Goal: Browse casually

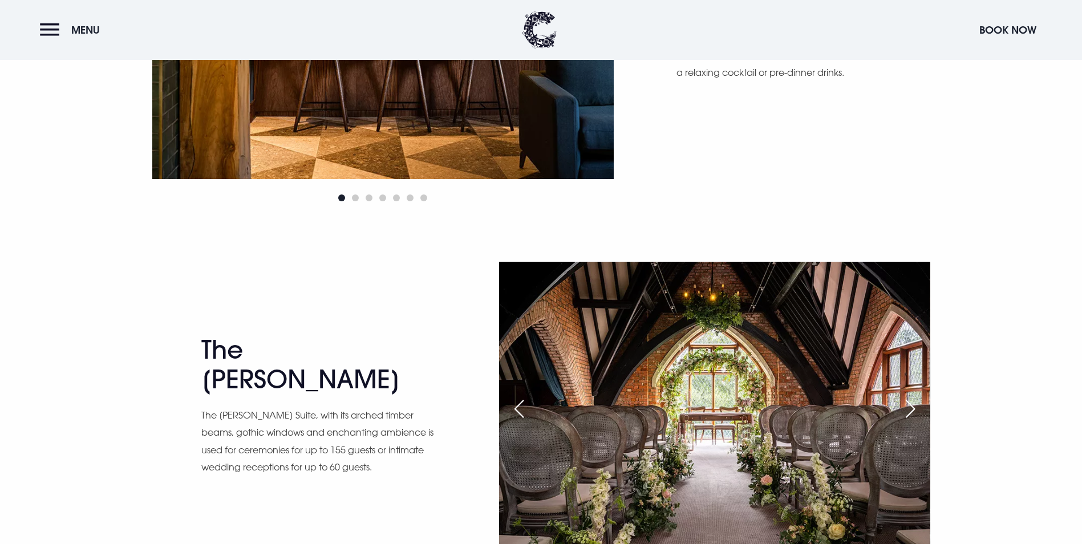
scroll to position [1597, 0]
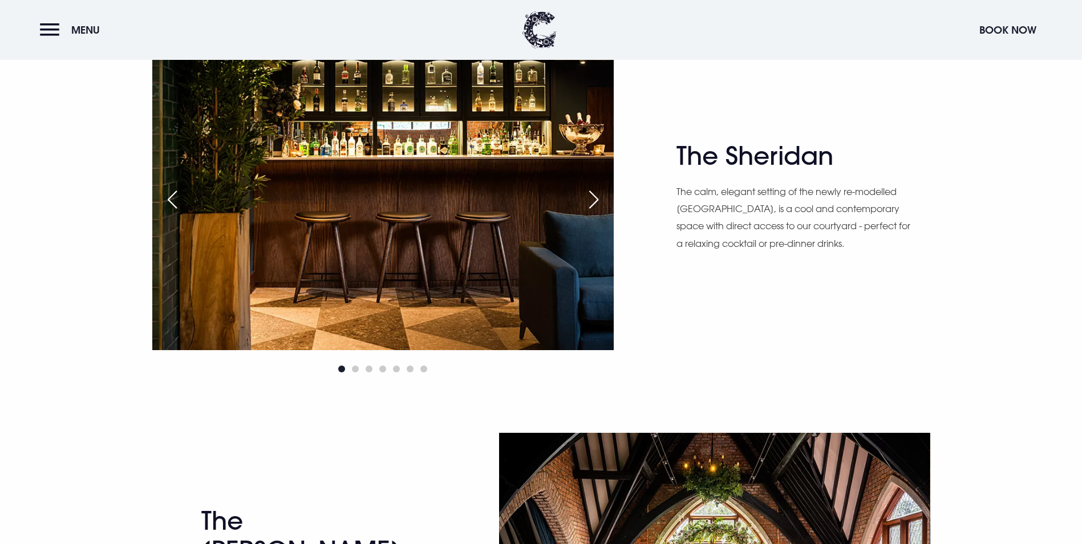
click at [593, 201] on div "Next slide" at bounding box center [593, 199] width 29 height 25
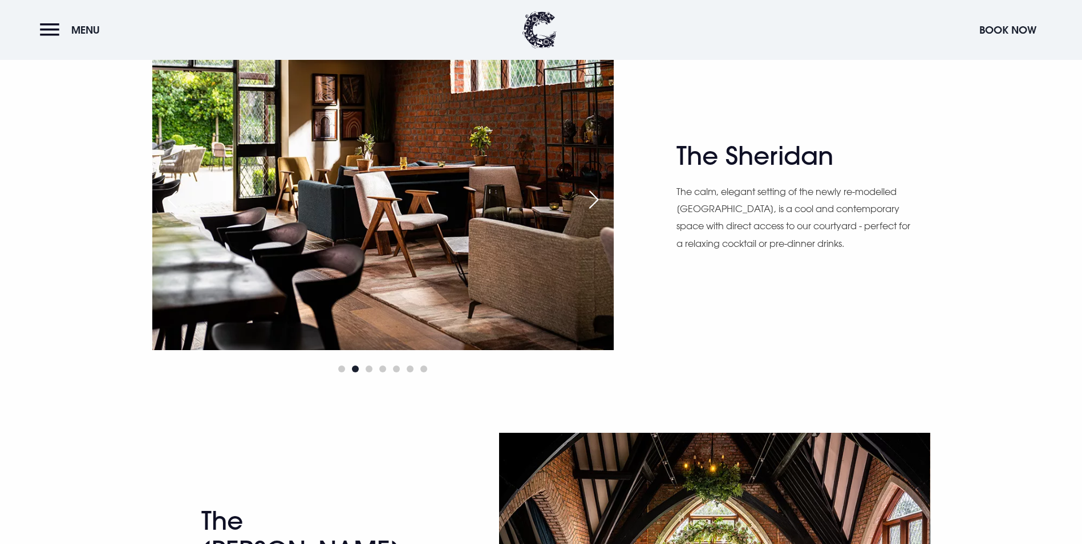
click at [593, 201] on div "Next slide" at bounding box center [593, 199] width 29 height 25
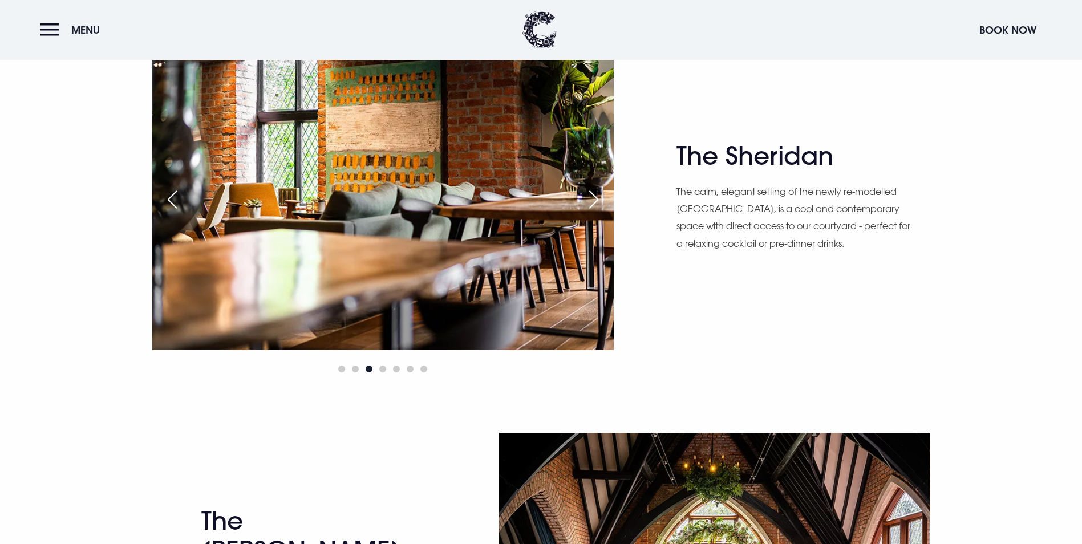
click at [593, 201] on div "Next slide" at bounding box center [593, 199] width 29 height 25
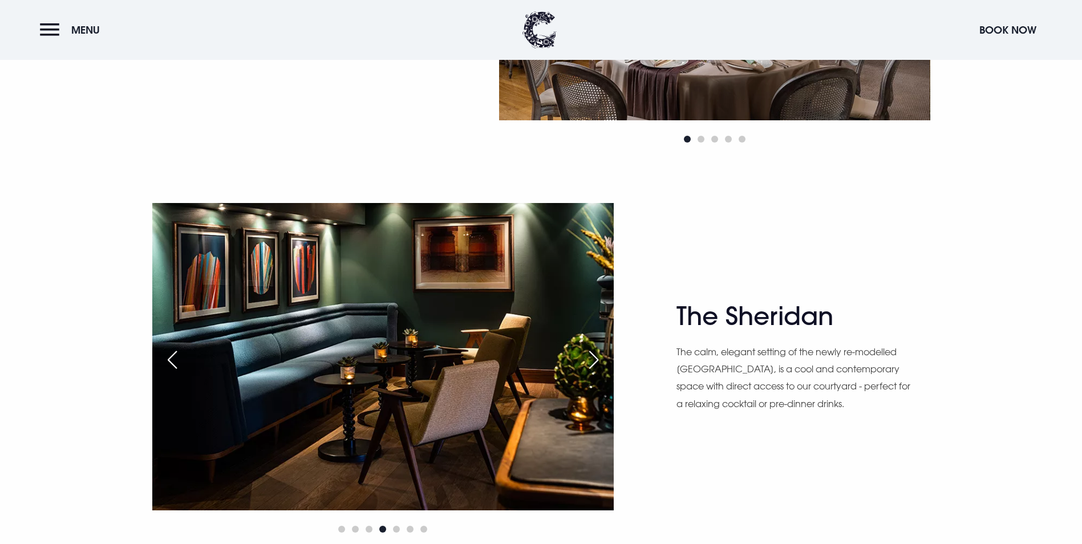
scroll to position [1425, 0]
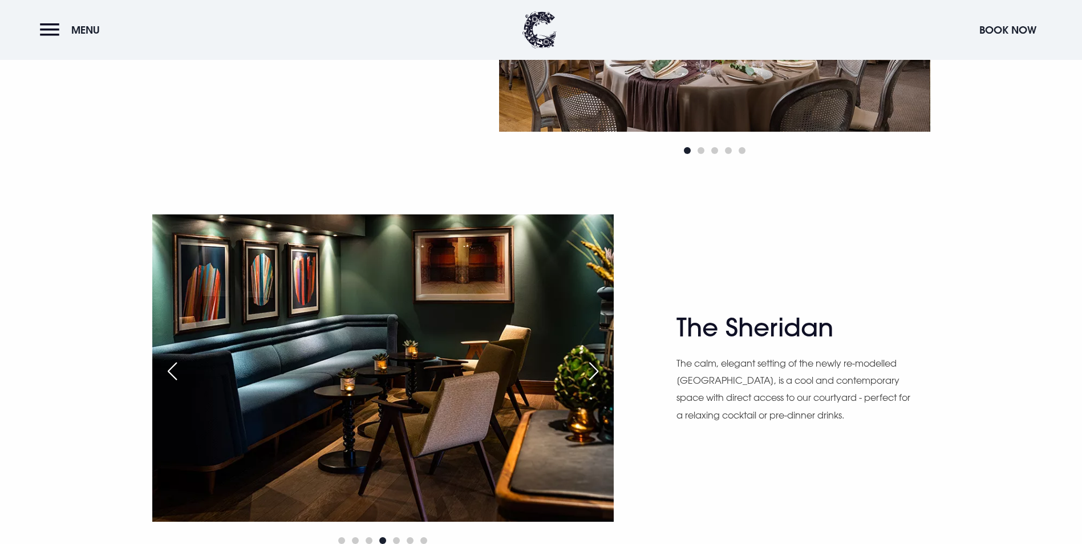
click at [592, 368] on div "Next slide" at bounding box center [593, 371] width 29 height 25
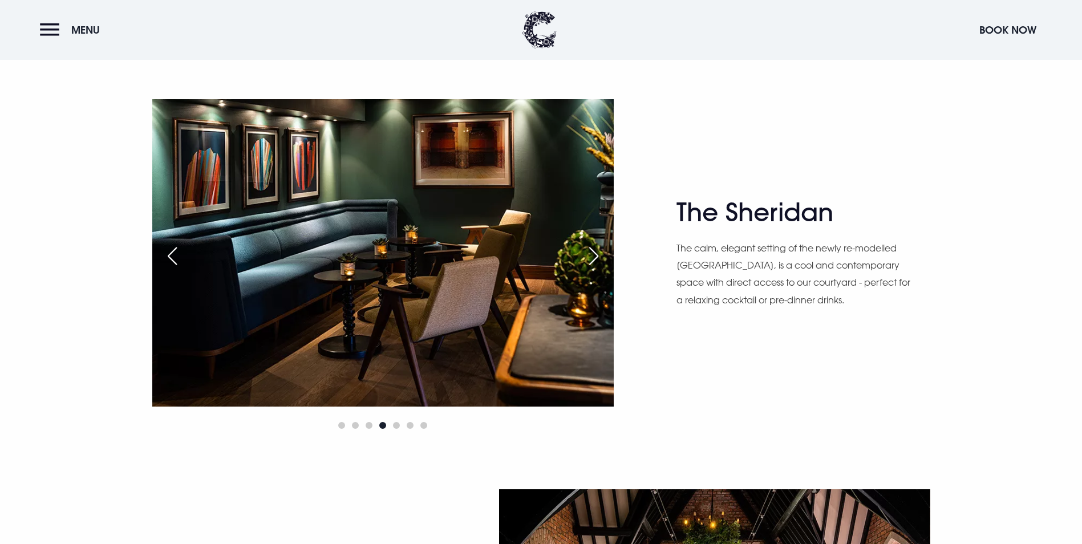
scroll to position [1539, 0]
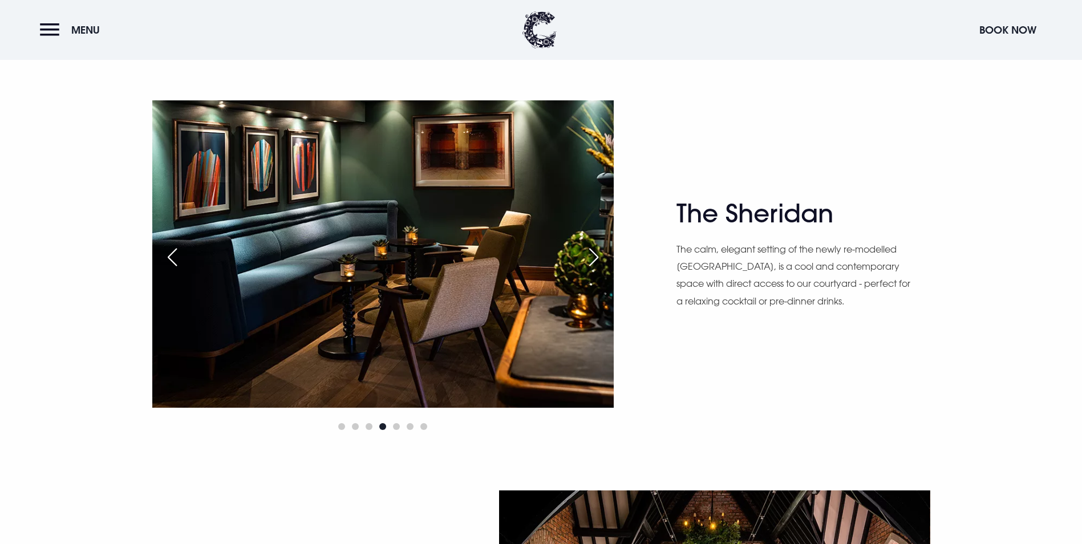
click at [592, 255] on div "Next slide" at bounding box center [593, 257] width 29 height 25
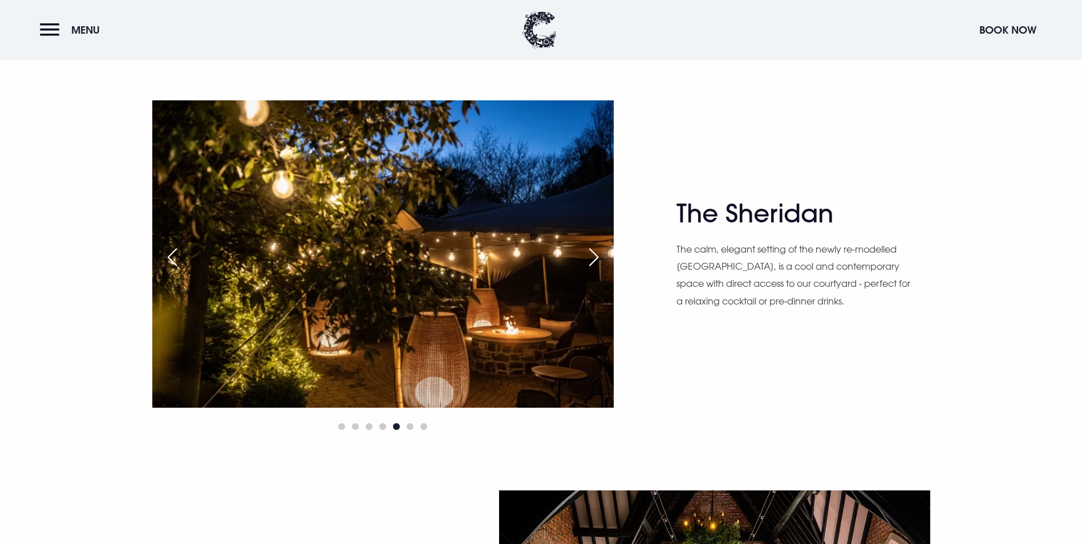
click at [592, 255] on div "Next slide" at bounding box center [593, 257] width 29 height 25
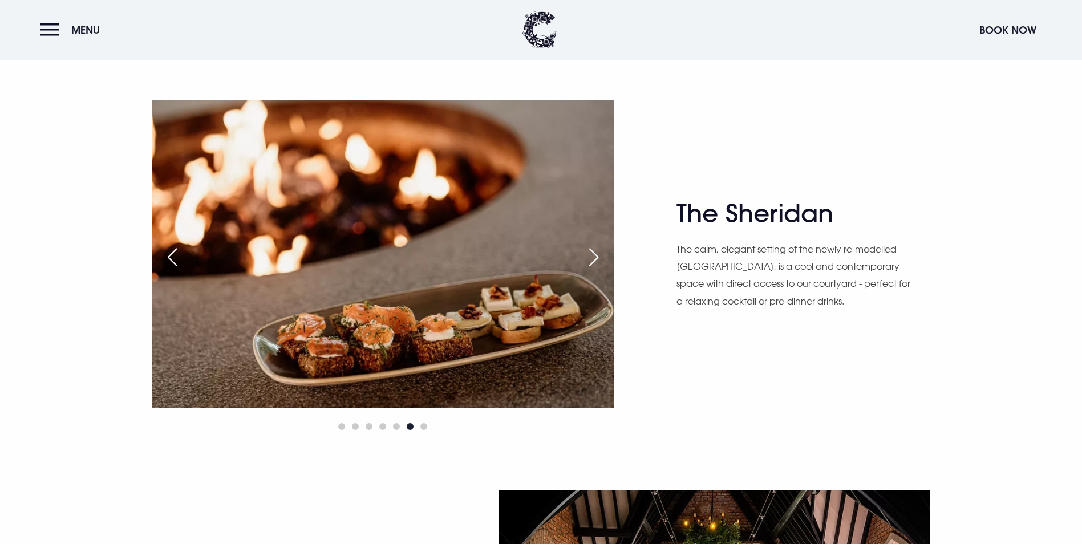
click at [592, 255] on div "Next slide" at bounding box center [593, 257] width 29 height 25
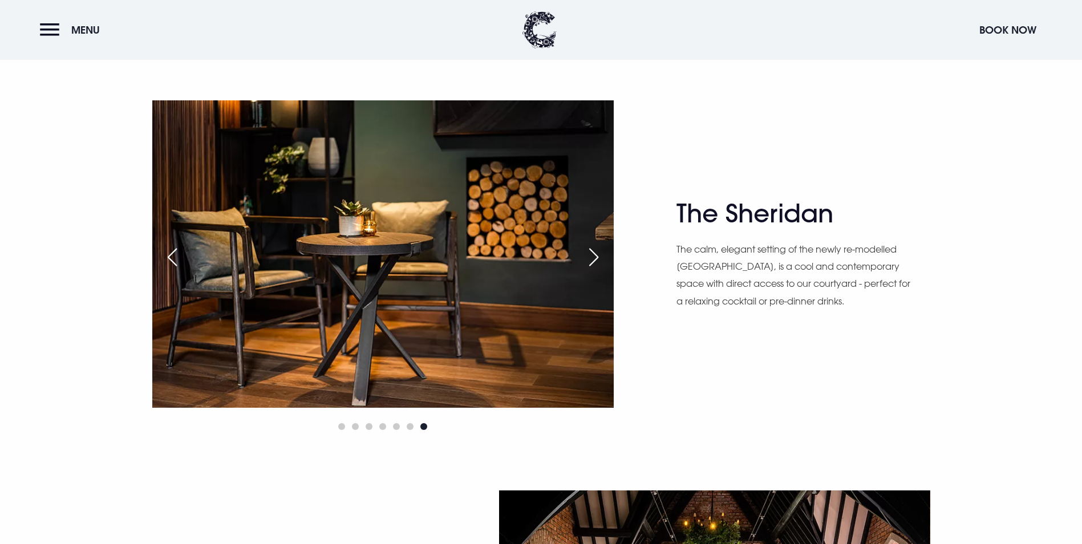
click at [592, 255] on div "Next slide" at bounding box center [593, 257] width 29 height 25
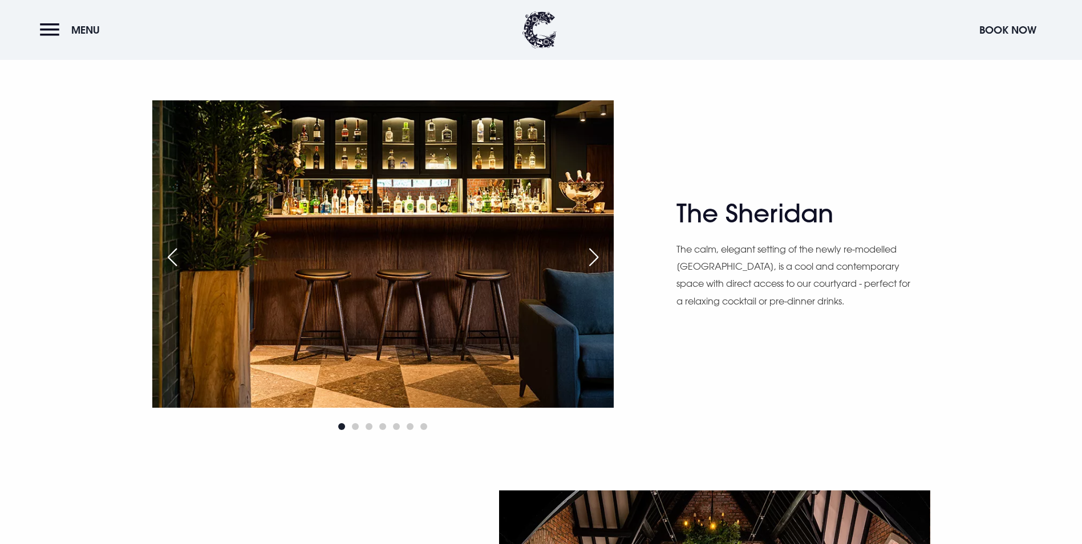
click at [179, 259] on div "Previous slide" at bounding box center [172, 257] width 29 height 25
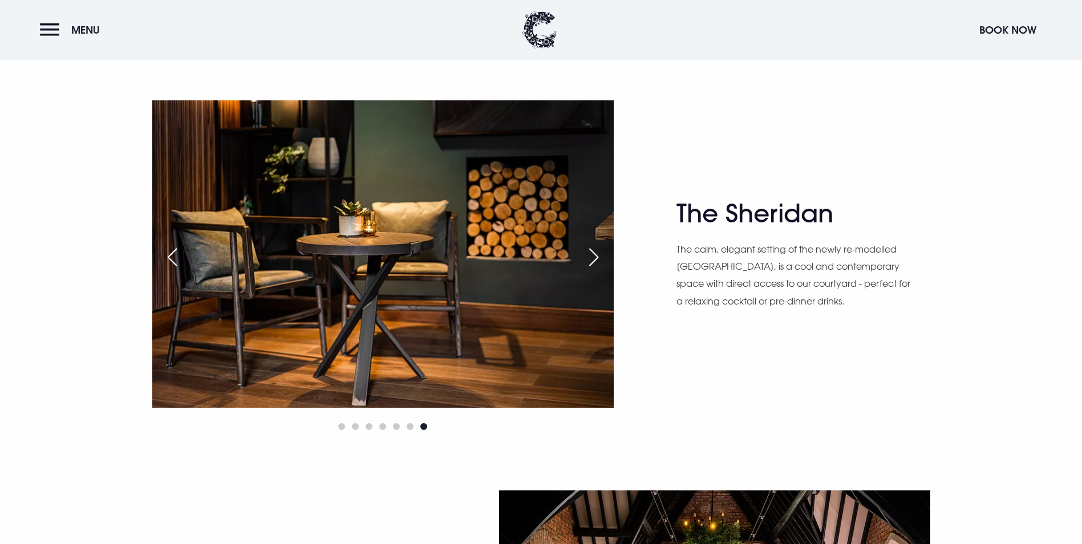
click at [586, 261] on div "Next slide" at bounding box center [593, 257] width 29 height 25
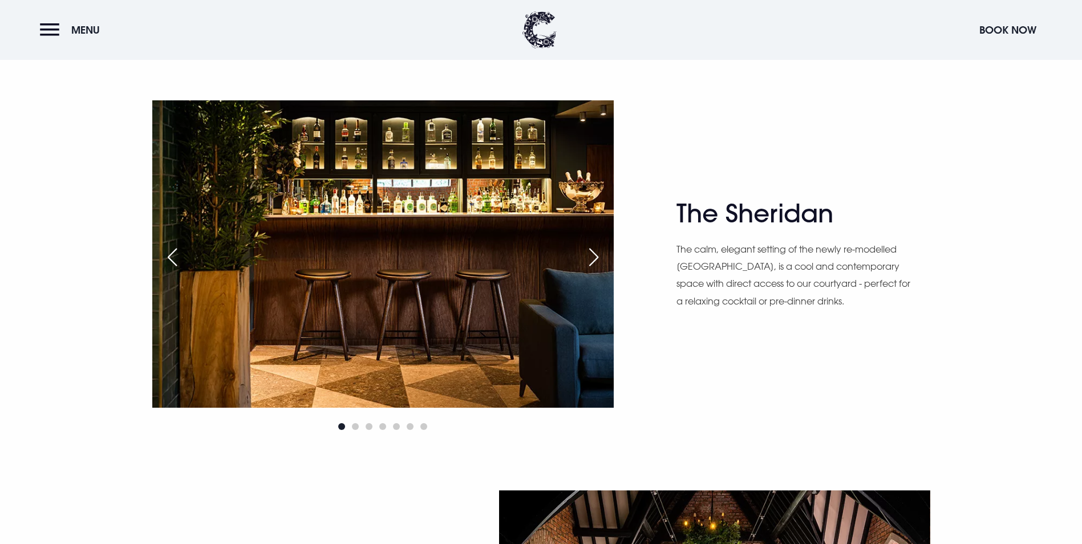
click at [586, 261] on div "Next slide" at bounding box center [593, 257] width 29 height 25
